Goal: Task Accomplishment & Management: Manage account settings

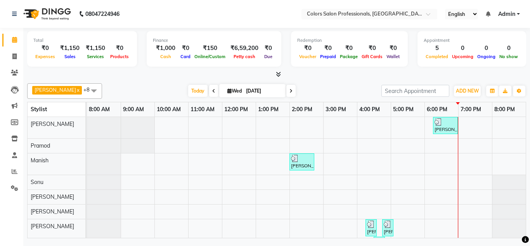
click at [428, 161] on div "[PERSON_NAME] Renault, TK01, 06:15 PM-07:00 PM, Hair Cut - Hair Cut [DEMOGRAPHI…" at bounding box center [306, 187] width 438 height 141
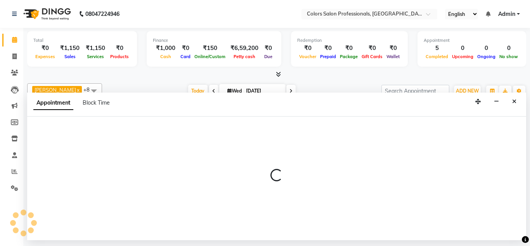
select select "60230"
select select "tentative"
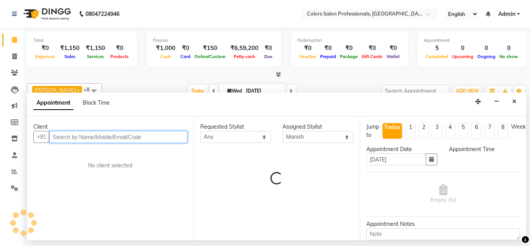
select select "1080"
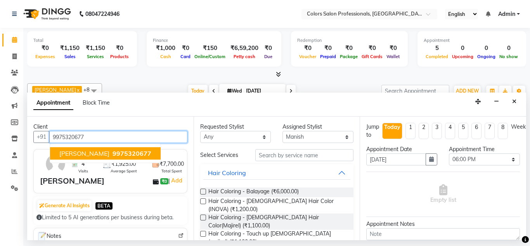
click at [133, 153] on span "9975320677" at bounding box center [131, 154] width 39 height 8
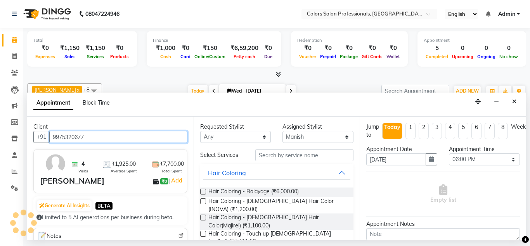
type input "9975320677"
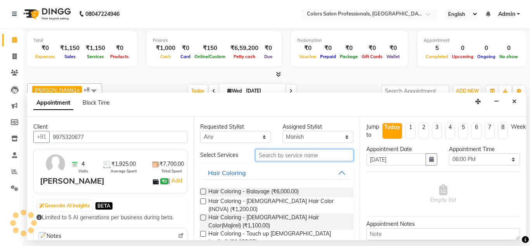
click at [279, 158] on input "text" at bounding box center [304, 155] width 98 height 12
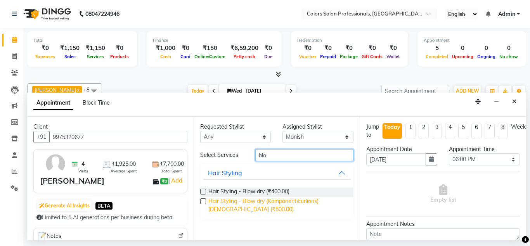
type input "blo"
click at [271, 200] on span "Hair Styling - Blow dry (Komponent/curlions)[DEMOGRAPHIC_DATA] (₹500.00)" at bounding box center [277, 205] width 139 height 16
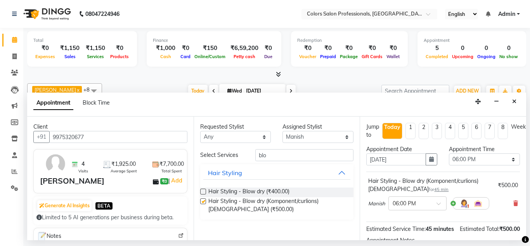
checkbox input "false"
click at [414, 204] on input "text" at bounding box center [409, 203] width 34 height 8
click at [410, 212] on div "06:30 PM" at bounding box center [416, 210] width 57 height 14
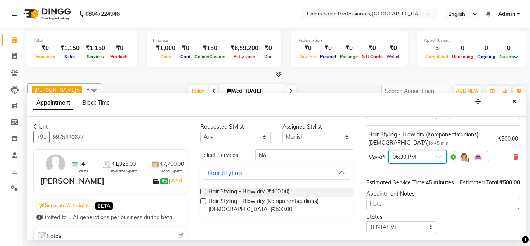
scroll to position [88, 0]
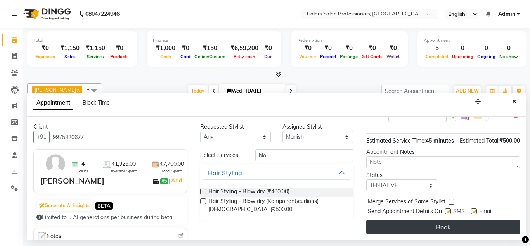
click at [454, 227] on button "Book" at bounding box center [443, 227] width 154 height 14
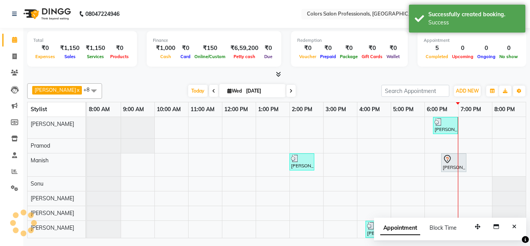
scroll to position [21, 0]
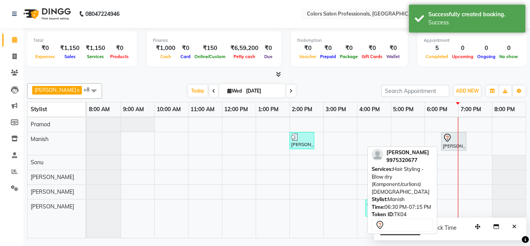
click at [452, 140] on div at bounding box center [453, 137] width 22 height 9
select select "7"
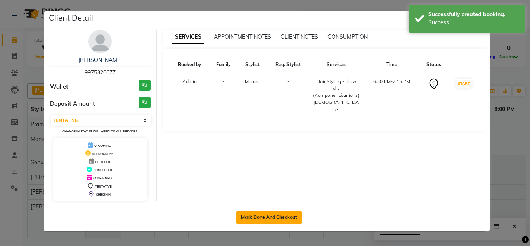
click at [241, 213] on button "Mark Done And Checkout" at bounding box center [269, 217] width 66 height 12
select select "service"
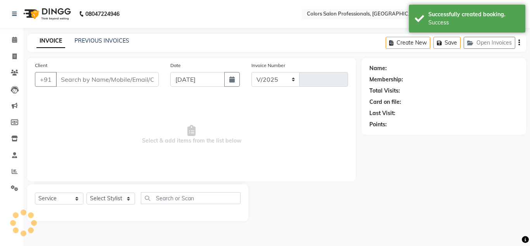
select select "7161"
type input "0757"
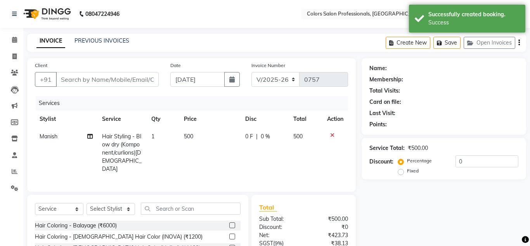
type input "9975320677"
select select "60230"
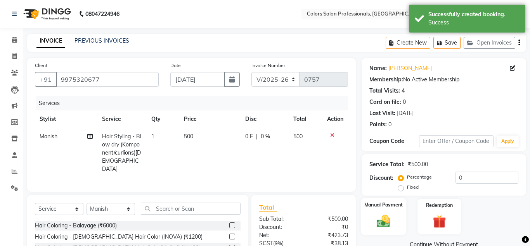
click at [380, 215] on img at bounding box center [383, 221] width 22 height 16
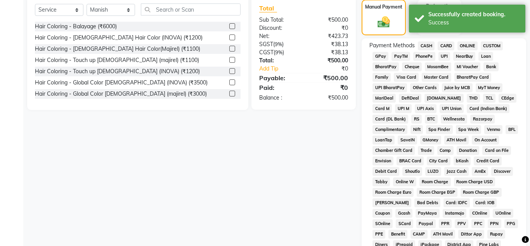
scroll to position [119, 0]
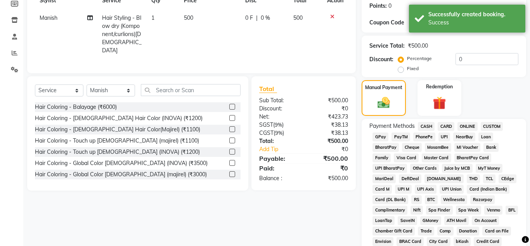
click at [472, 124] on span "ONLINE" at bounding box center [467, 126] width 20 height 9
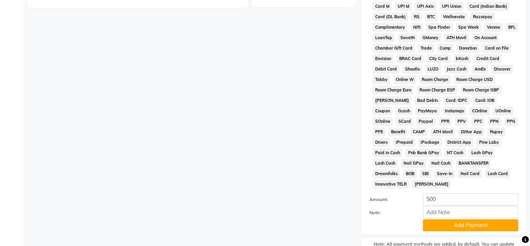
scroll to position [316, 0]
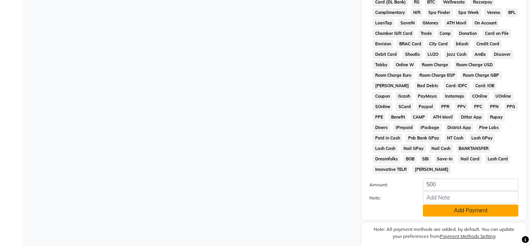
click at [474, 205] on button "Add Payment" at bounding box center [470, 211] width 95 height 12
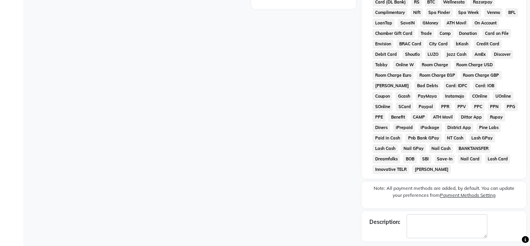
scroll to position [339, 0]
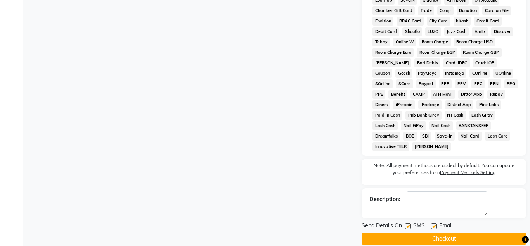
drag, startPoint x: 448, startPoint y: 240, endPoint x: 448, endPoint y: 232, distance: 8.1
click at [450, 233] on button "Checkout" at bounding box center [443, 239] width 164 height 12
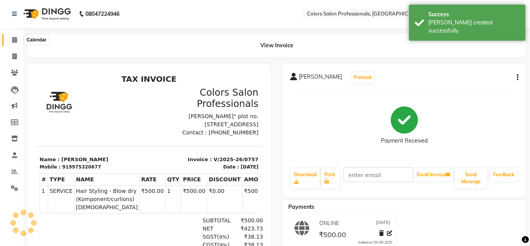
click at [17, 39] on icon at bounding box center [14, 40] width 5 height 6
